Goal: Check status: Check status

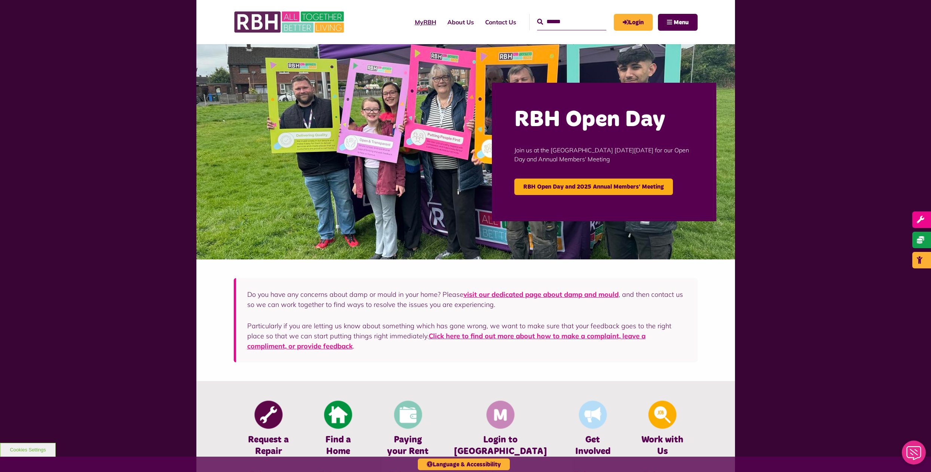
click at [411, 26] on link "MyRBH" at bounding box center [425, 22] width 33 height 20
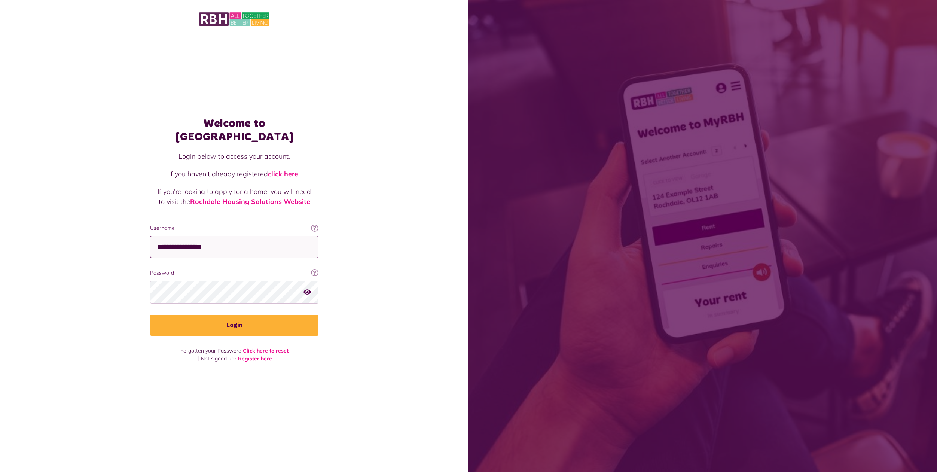
type input "**********"
click at [305, 288] on icon "button" at bounding box center [306, 291] width 7 height 7
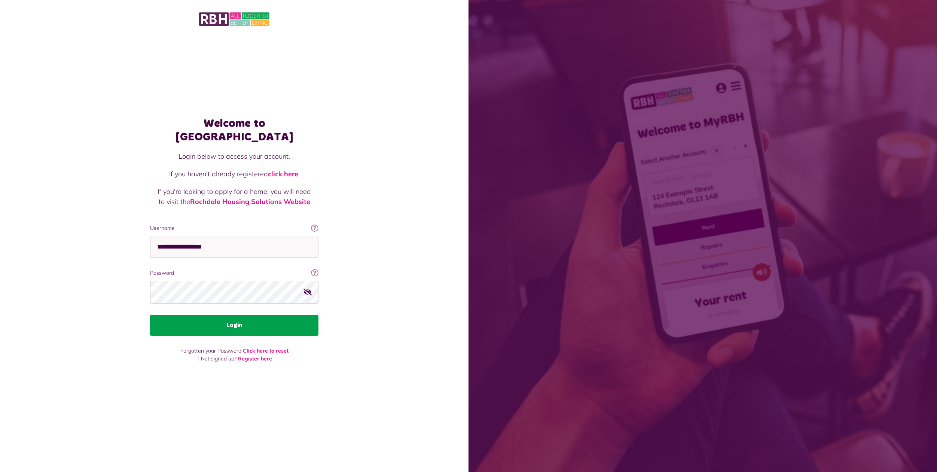
click at [236, 319] on button "Login" at bounding box center [234, 325] width 168 height 21
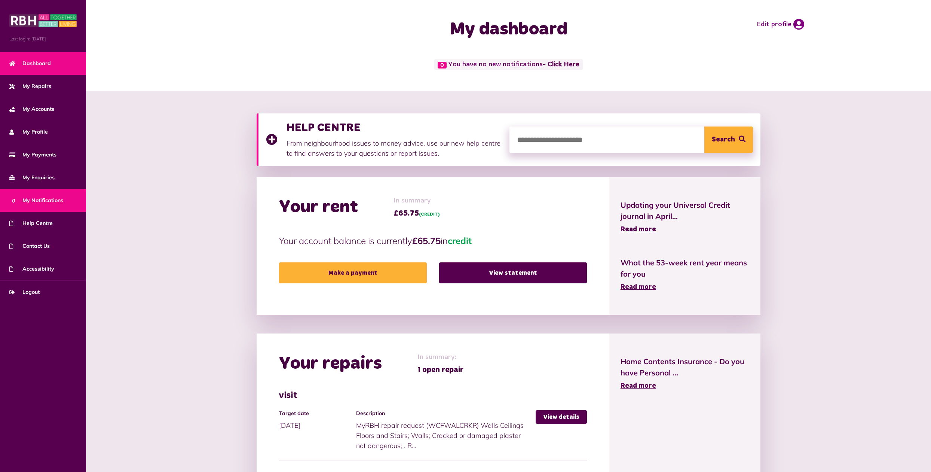
click at [48, 198] on span "0 My Notifications" at bounding box center [36, 200] width 54 height 8
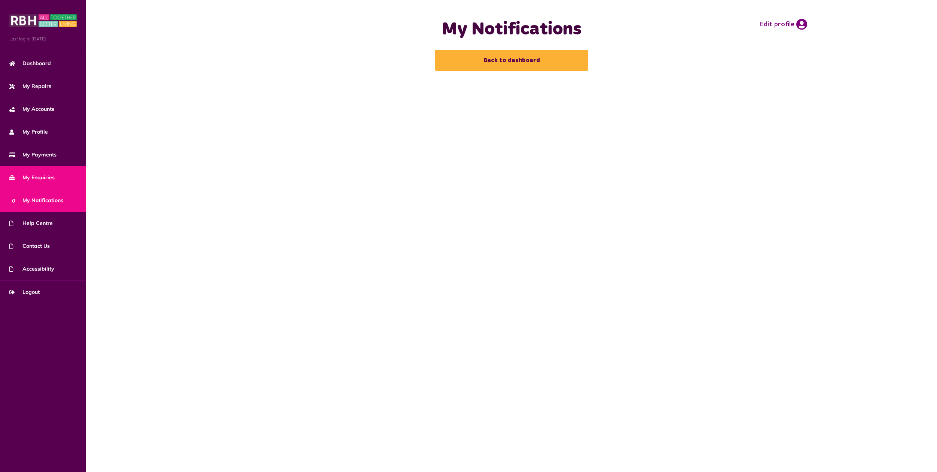
click at [39, 178] on span "My Enquiries" at bounding box center [31, 178] width 45 height 8
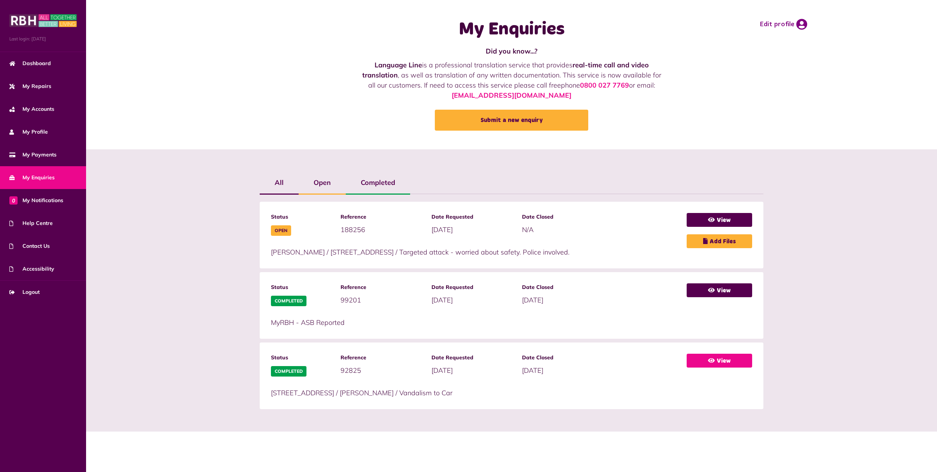
click at [723, 360] on link "View" at bounding box center [718, 360] width 65 height 14
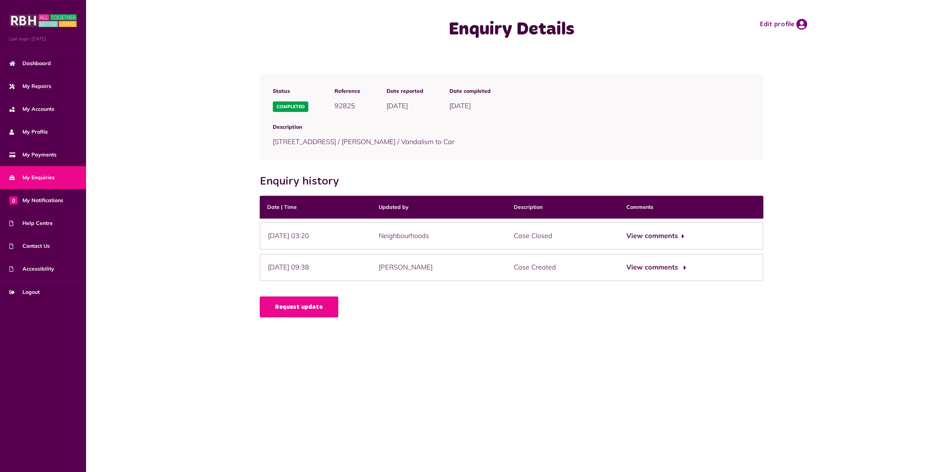
click at [684, 269] on button "View comments" at bounding box center [655, 267] width 58 height 11
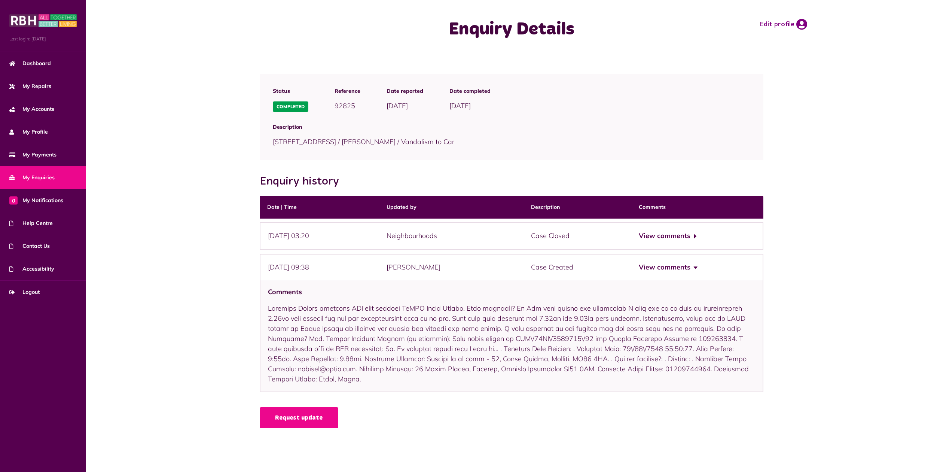
drag, startPoint x: 268, startPoint y: 306, endPoint x: 594, endPoint y: 381, distance: 334.4
click at [594, 381] on div "Comments" at bounding box center [512, 336] width 504 height 112
copy div "Ayotunde Odunsi reported ASB case through MyRBH Helpe Centre. What happened? My…"
click at [696, 236] on button "View comments" at bounding box center [667, 235] width 58 height 11
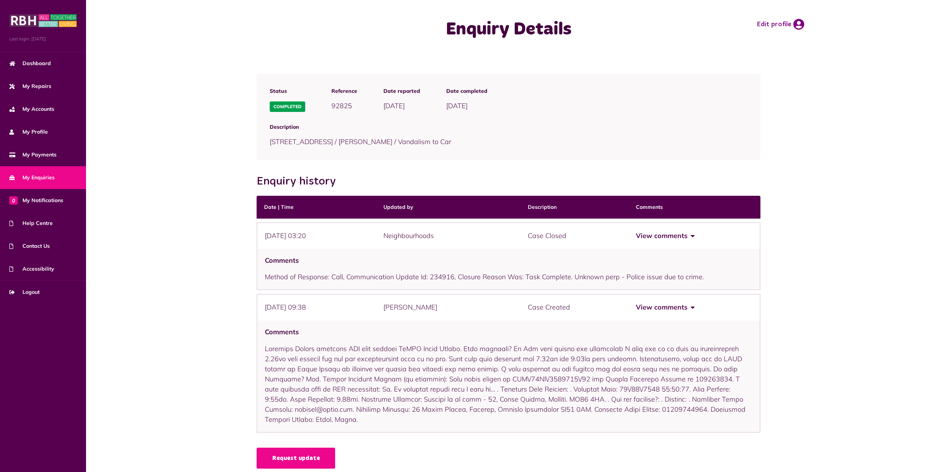
click at [681, 235] on button "View comments" at bounding box center [665, 235] width 58 height 11
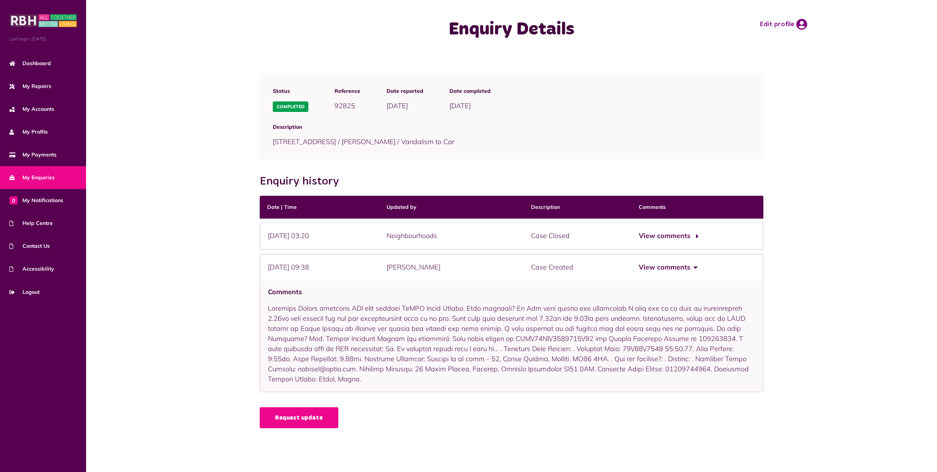
click at [681, 235] on button "View comments" at bounding box center [667, 235] width 58 height 11
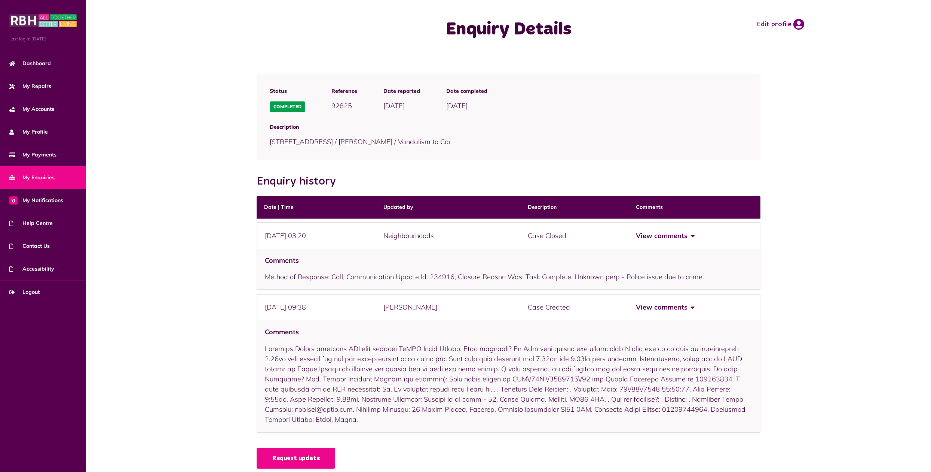
click at [681, 235] on button "View comments" at bounding box center [665, 235] width 58 height 11
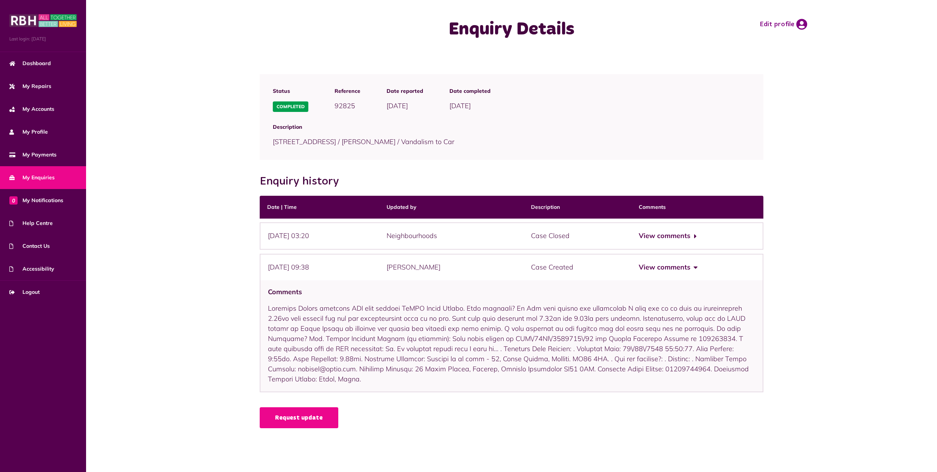
click at [36, 178] on span "My Enquiries" at bounding box center [31, 178] width 45 height 8
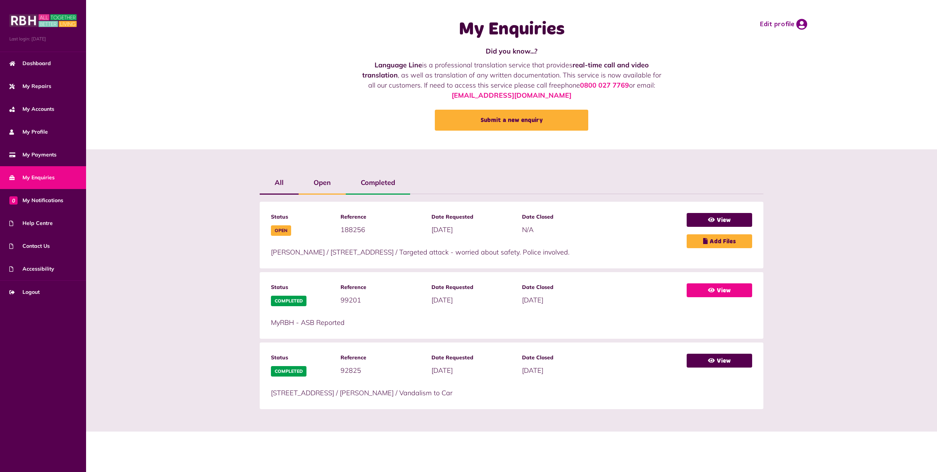
click at [719, 289] on link "View" at bounding box center [718, 290] width 65 height 14
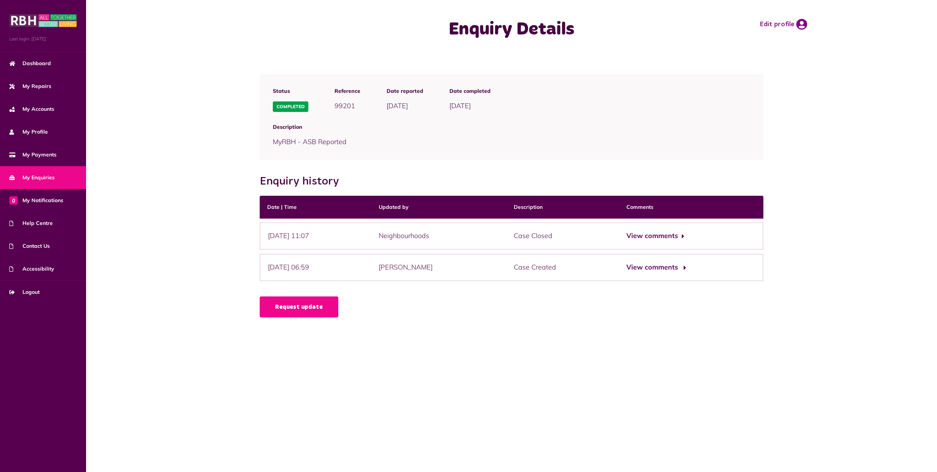
click at [684, 267] on button "View comments" at bounding box center [655, 267] width 58 height 11
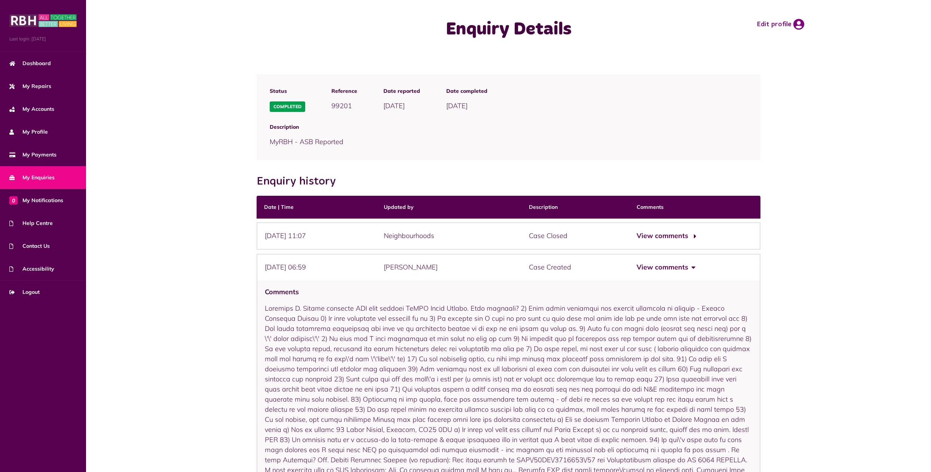
click at [672, 236] on button "View comments" at bounding box center [666, 235] width 58 height 11
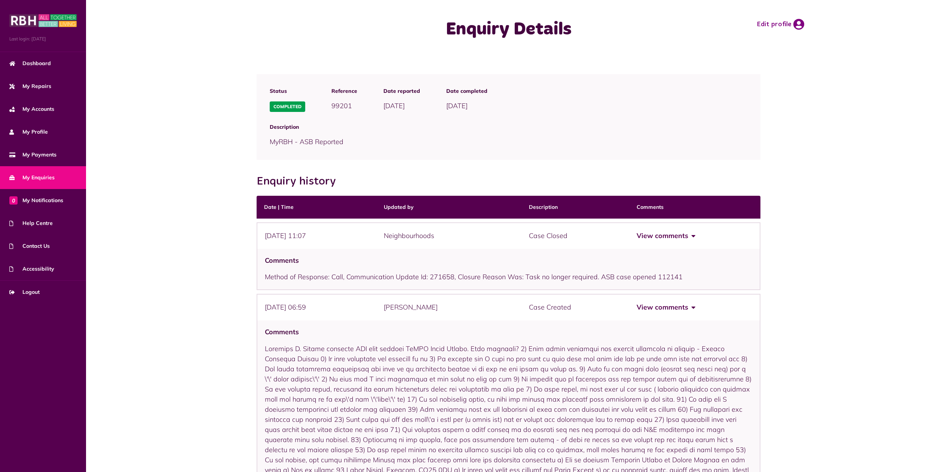
click at [672, 236] on button "View comments" at bounding box center [666, 235] width 58 height 11
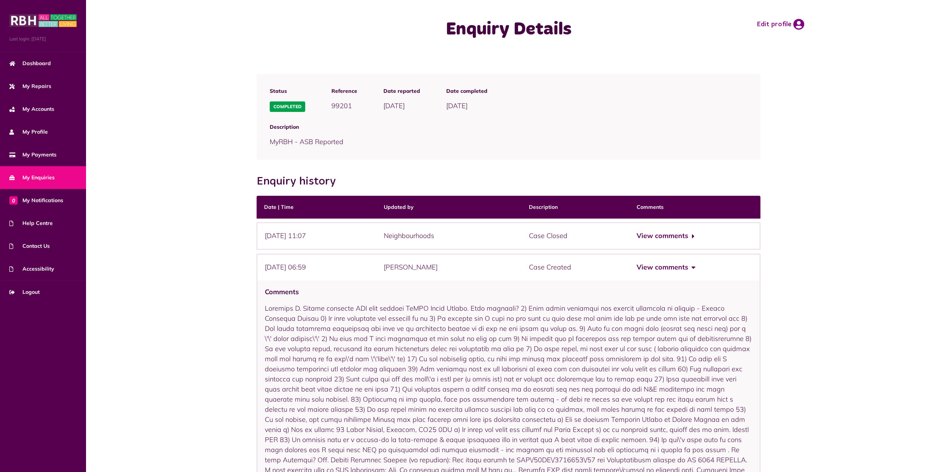
scroll to position [88, 0]
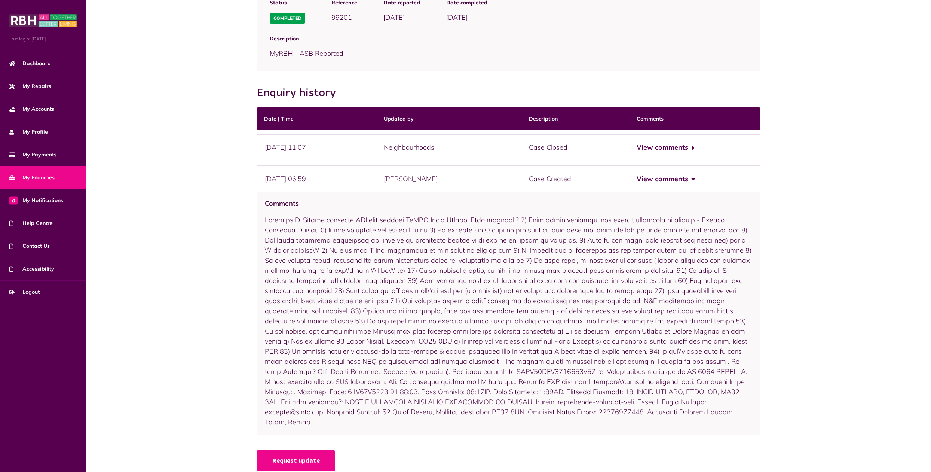
drag, startPoint x: 267, startPoint y: 219, endPoint x: 616, endPoint y: 408, distance: 396.7
click at [616, 408] on div "Comments" at bounding box center [509, 314] width 504 height 244
copy div "[PERSON_NAME] reported ASB case through [GEOGRAPHIC_DATA]. What happened? 1) Th…"
click at [676, 177] on button "View comments" at bounding box center [666, 179] width 58 height 11
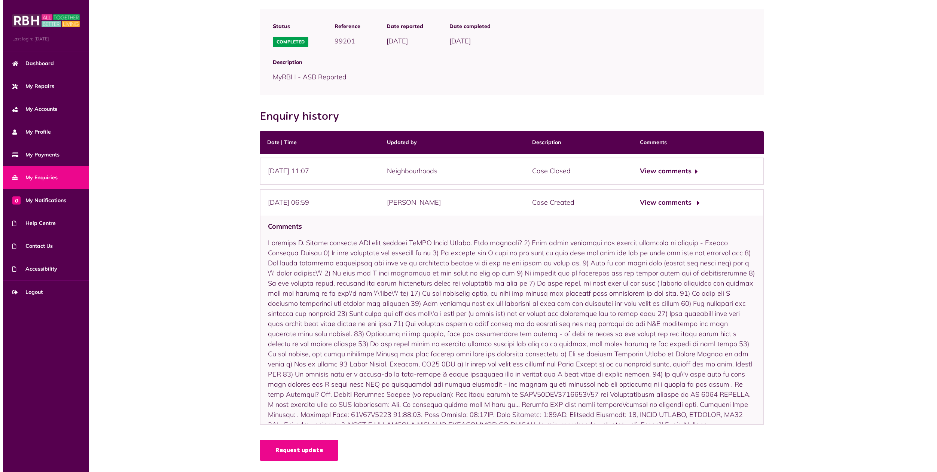
scroll to position [0, 0]
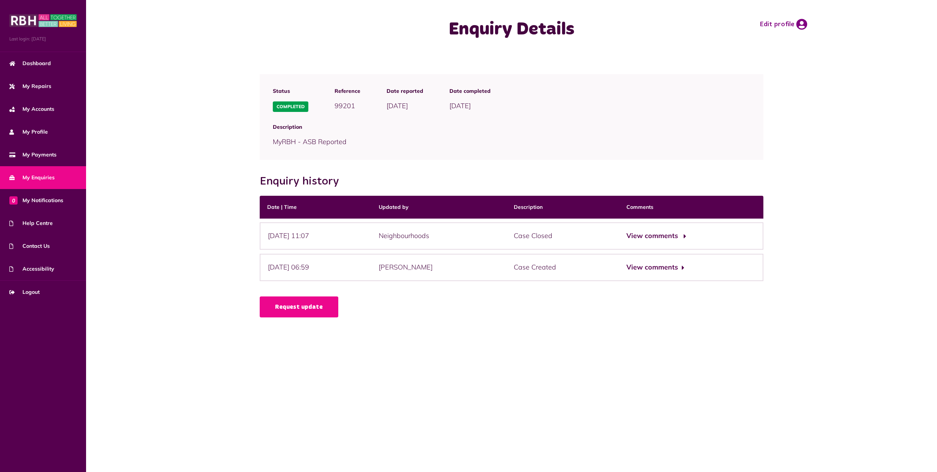
click at [677, 232] on button "View comments" at bounding box center [655, 235] width 58 height 11
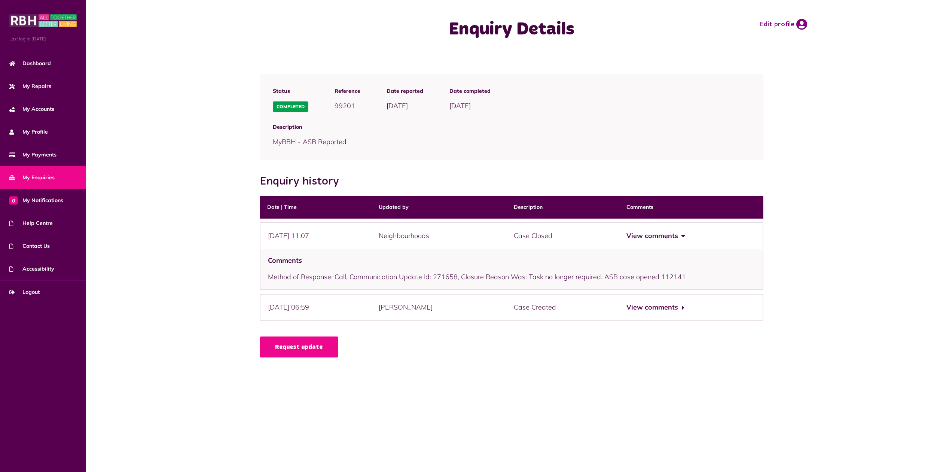
click at [679, 232] on button "View comments" at bounding box center [655, 235] width 58 height 11
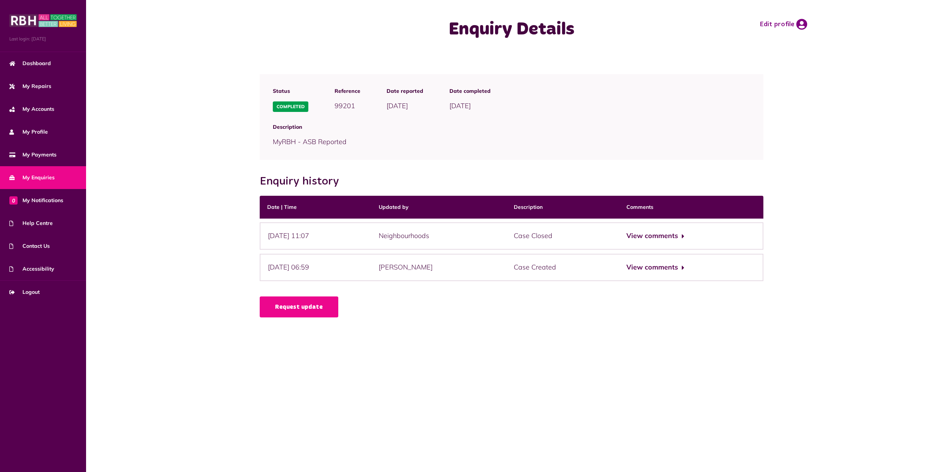
click at [34, 174] on span "My Enquiries" at bounding box center [31, 178] width 45 height 8
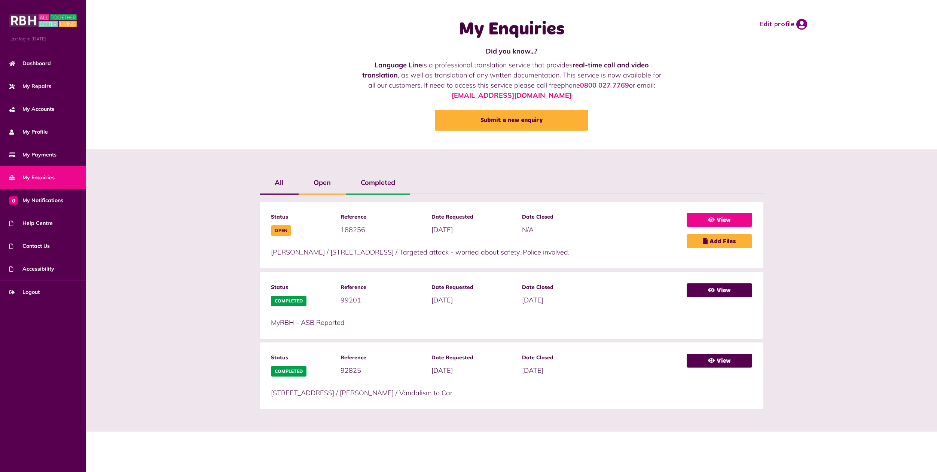
click at [720, 219] on link "View" at bounding box center [718, 220] width 65 height 14
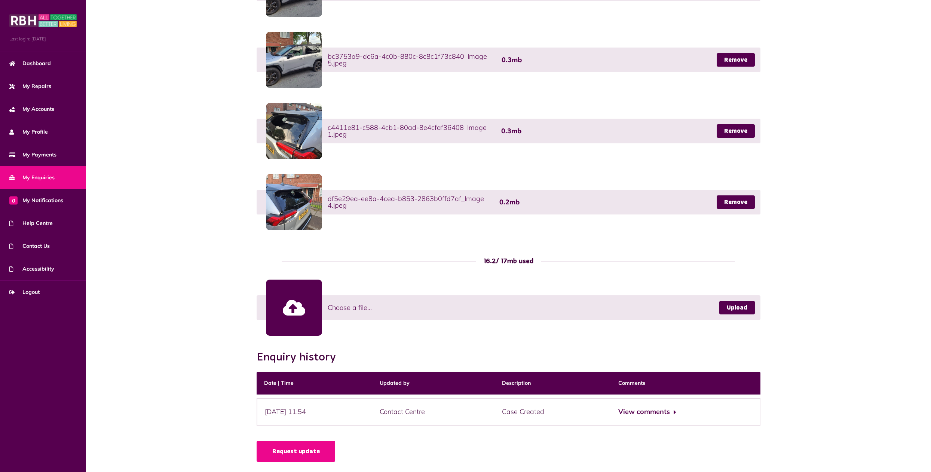
scroll to position [346, 0]
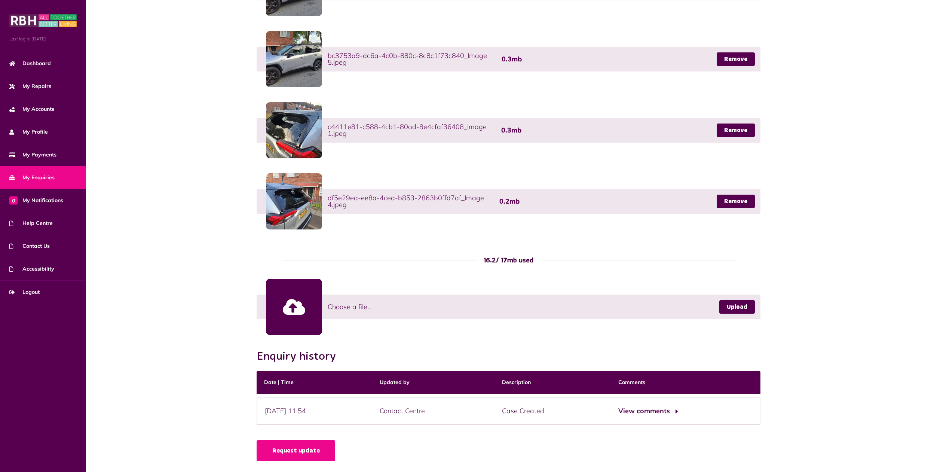
click at [659, 412] on button "View comments" at bounding box center [647, 410] width 58 height 11
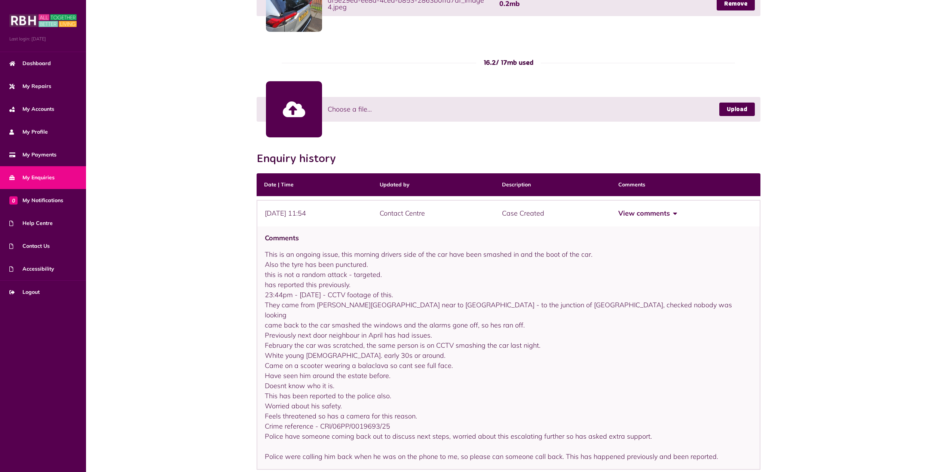
scroll to position [578, 0]
